Goal: Go to known website: Access a specific website the user already knows

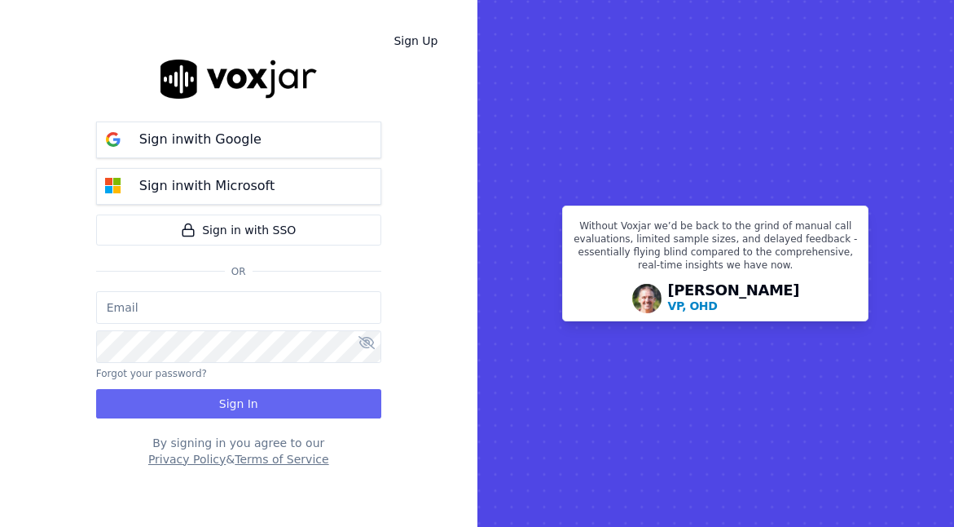
drag, startPoint x: 0, startPoint y: 0, endPoint x: 199, endPoint y: 317, distance: 374.3
click at [199, 317] on input "email" at bounding box center [238, 307] width 285 height 33
type input "[EMAIL_ADDRESS][DOMAIN_NAME]"
